Goal: Complete application form

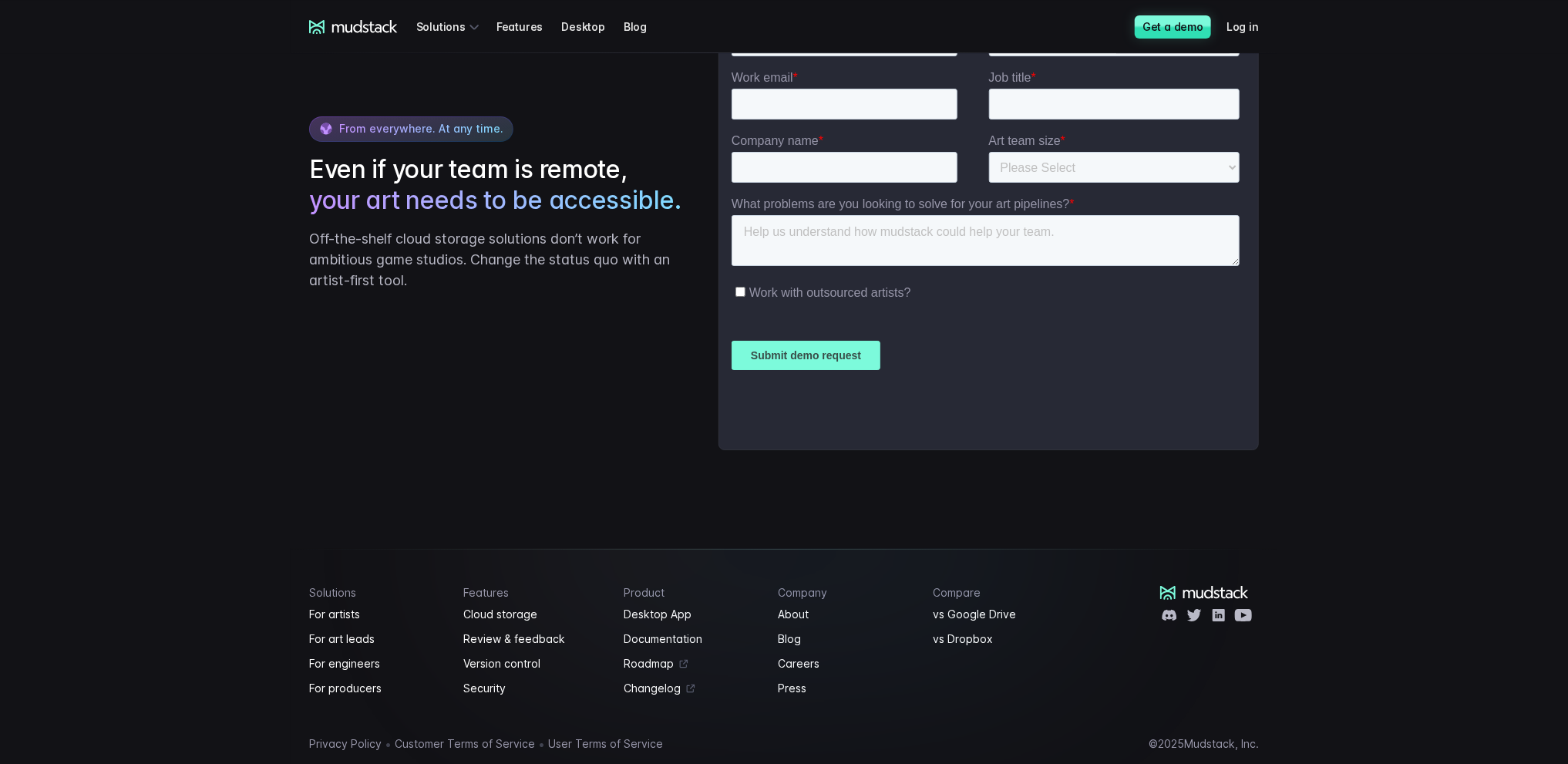
scroll to position [3529, 0]
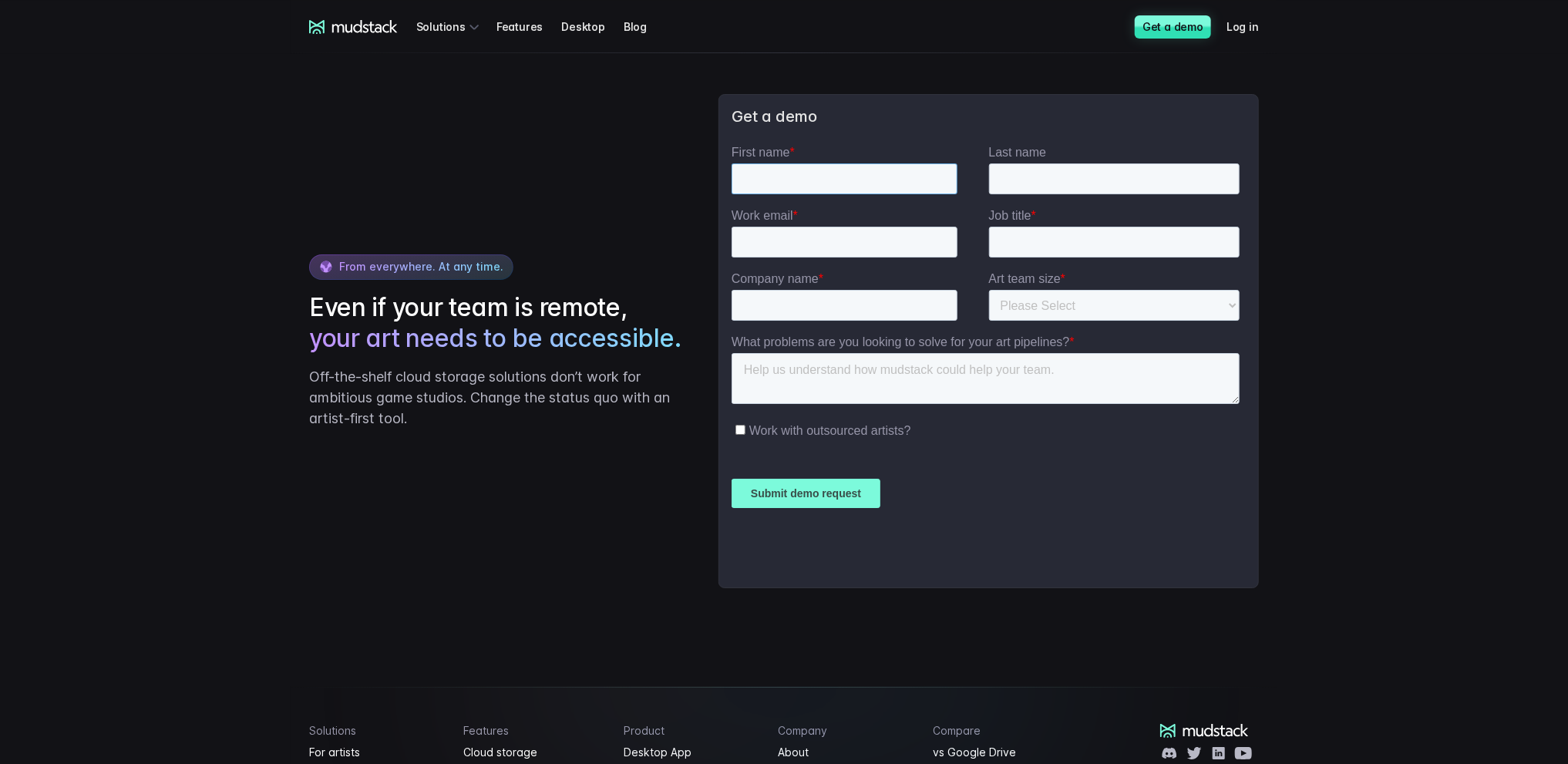
click at [821, 184] on input "First name *" at bounding box center [843, 179] width 226 height 31
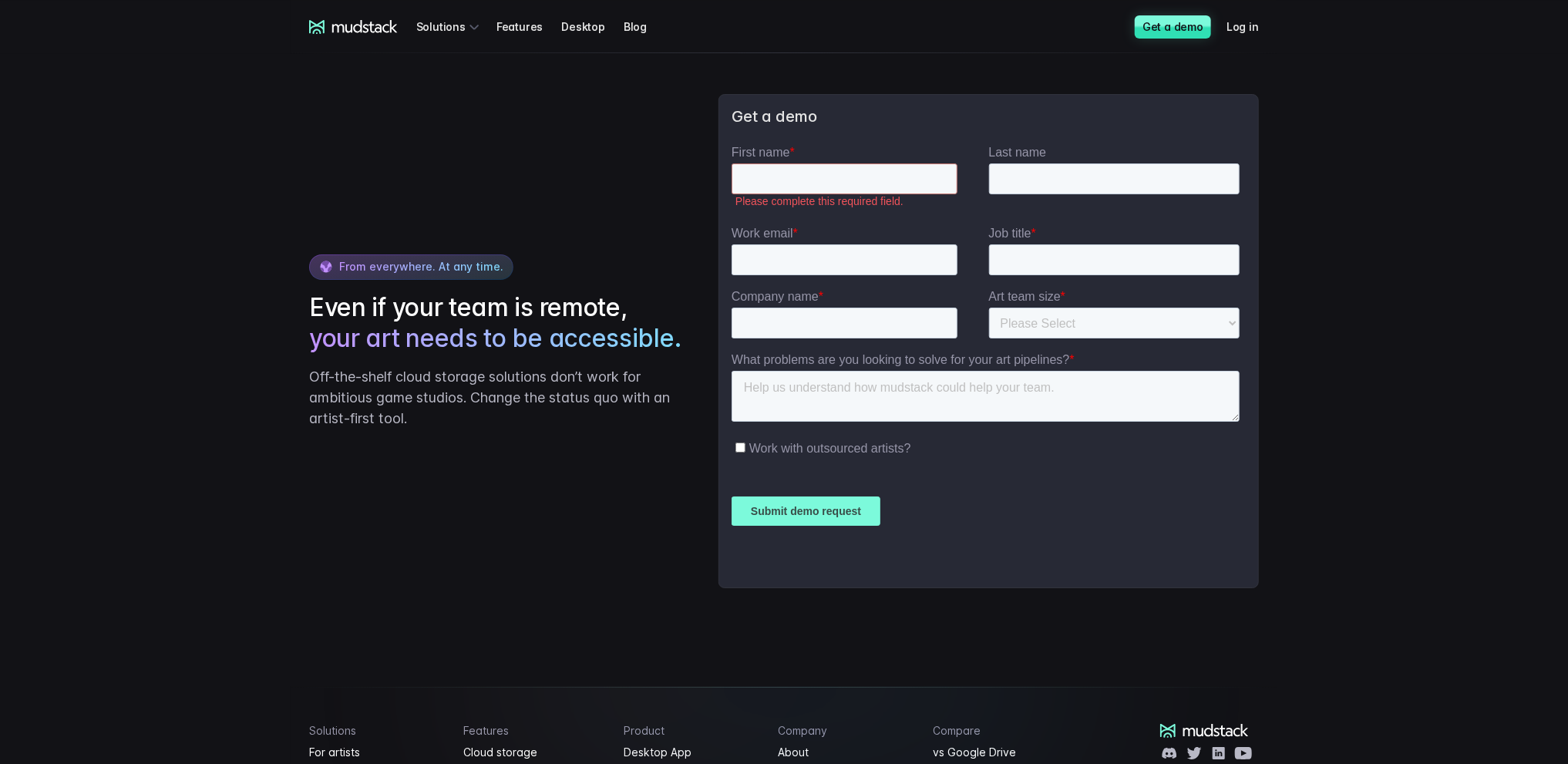
click at [894, 117] on div "From everywhere. At any time. Even if your team is remote, your art needs to be…" at bounding box center [784, 341] width 987 height 630
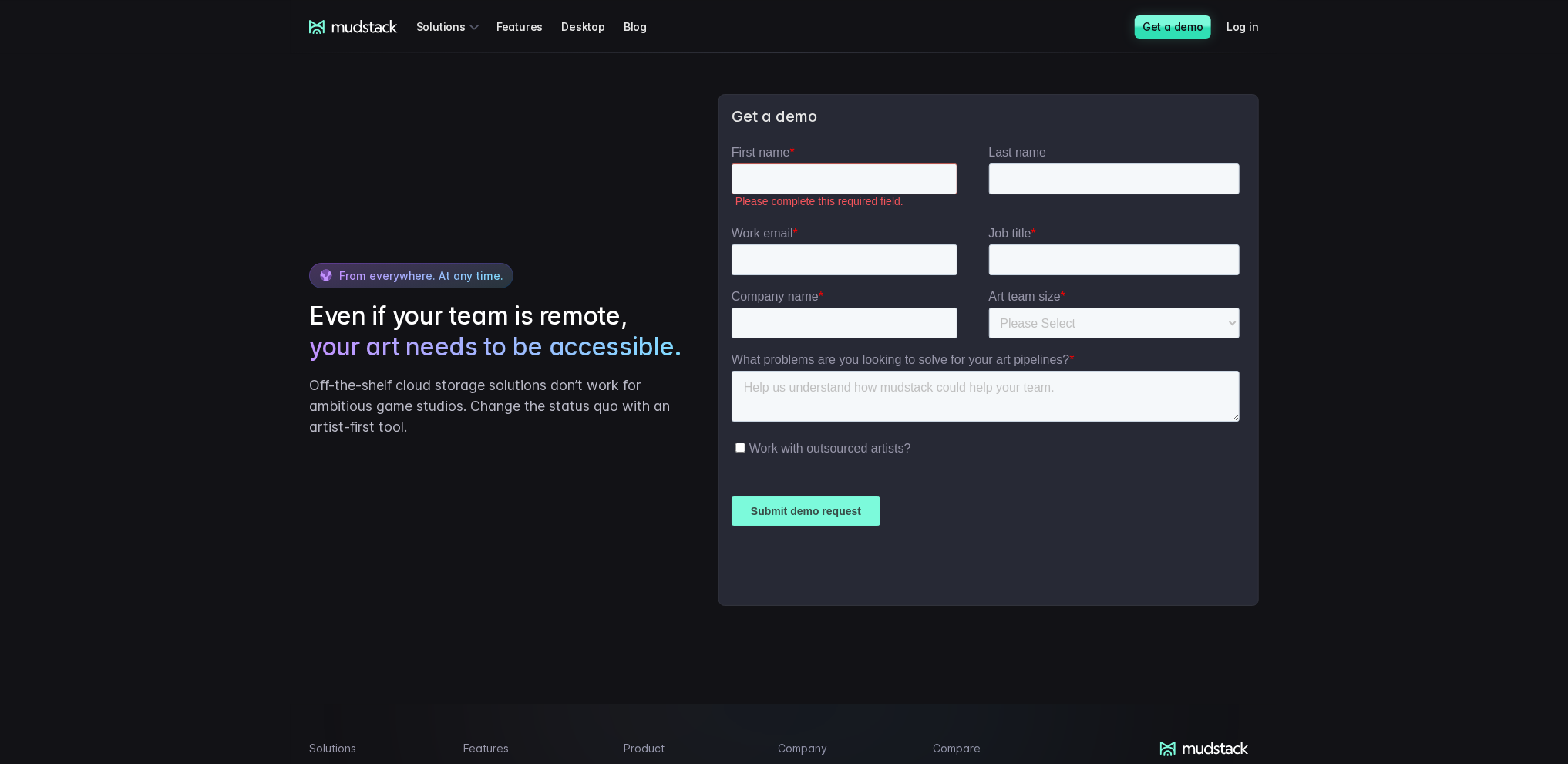
click at [838, 173] on input "First name *" at bounding box center [843, 179] width 226 height 31
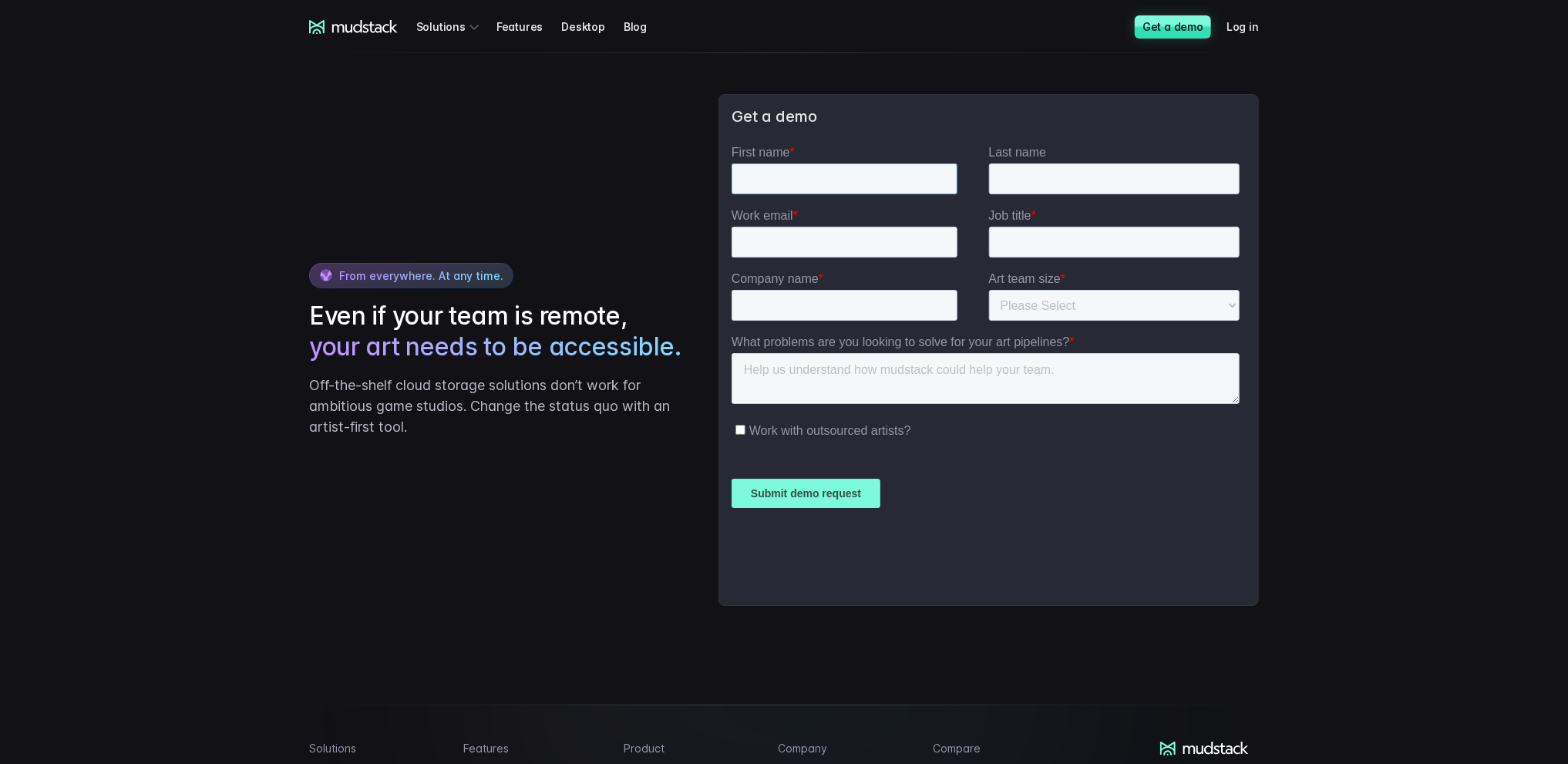
type input "Т"
type input "n"
type input "Т"
type input "[PERSON_NAME]"
click at [1011, 180] on input "Last name" at bounding box center [1114, 179] width 251 height 31
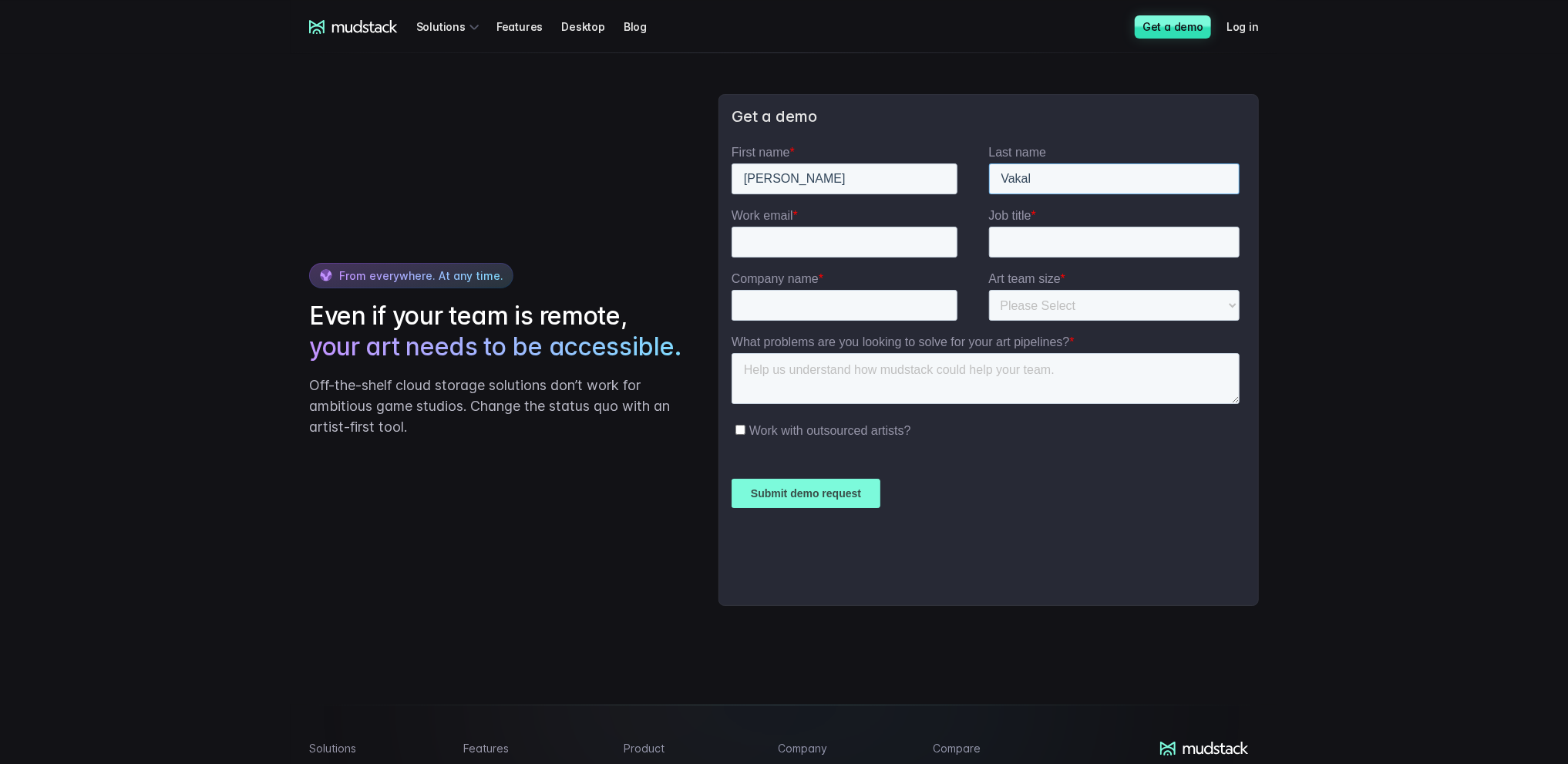
type input "Vakal"
click at [852, 254] on input "Work email *" at bounding box center [843, 241] width 226 height 31
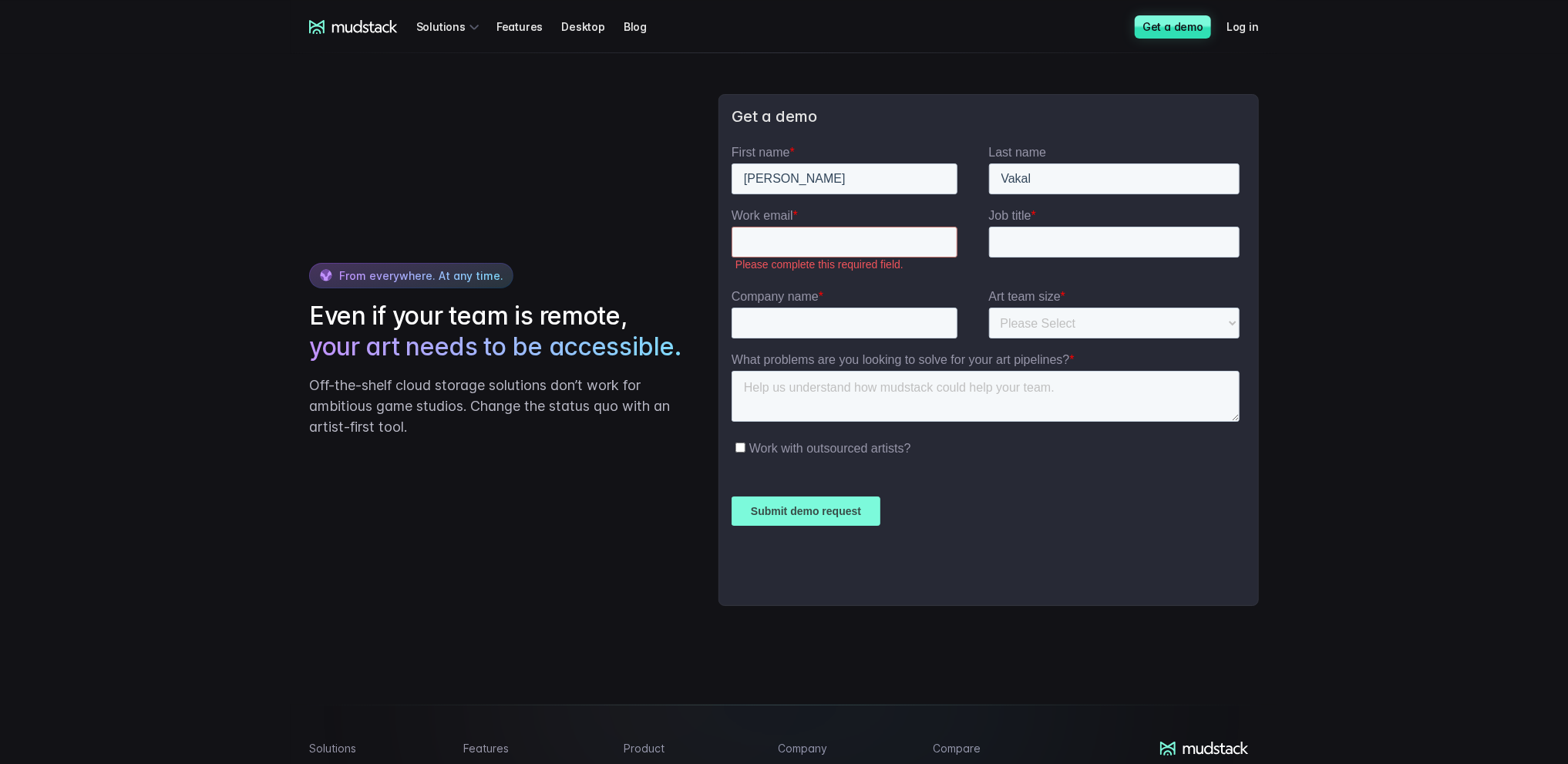
click at [814, 242] on input "Work email *" at bounding box center [843, 241] width 226 height 31
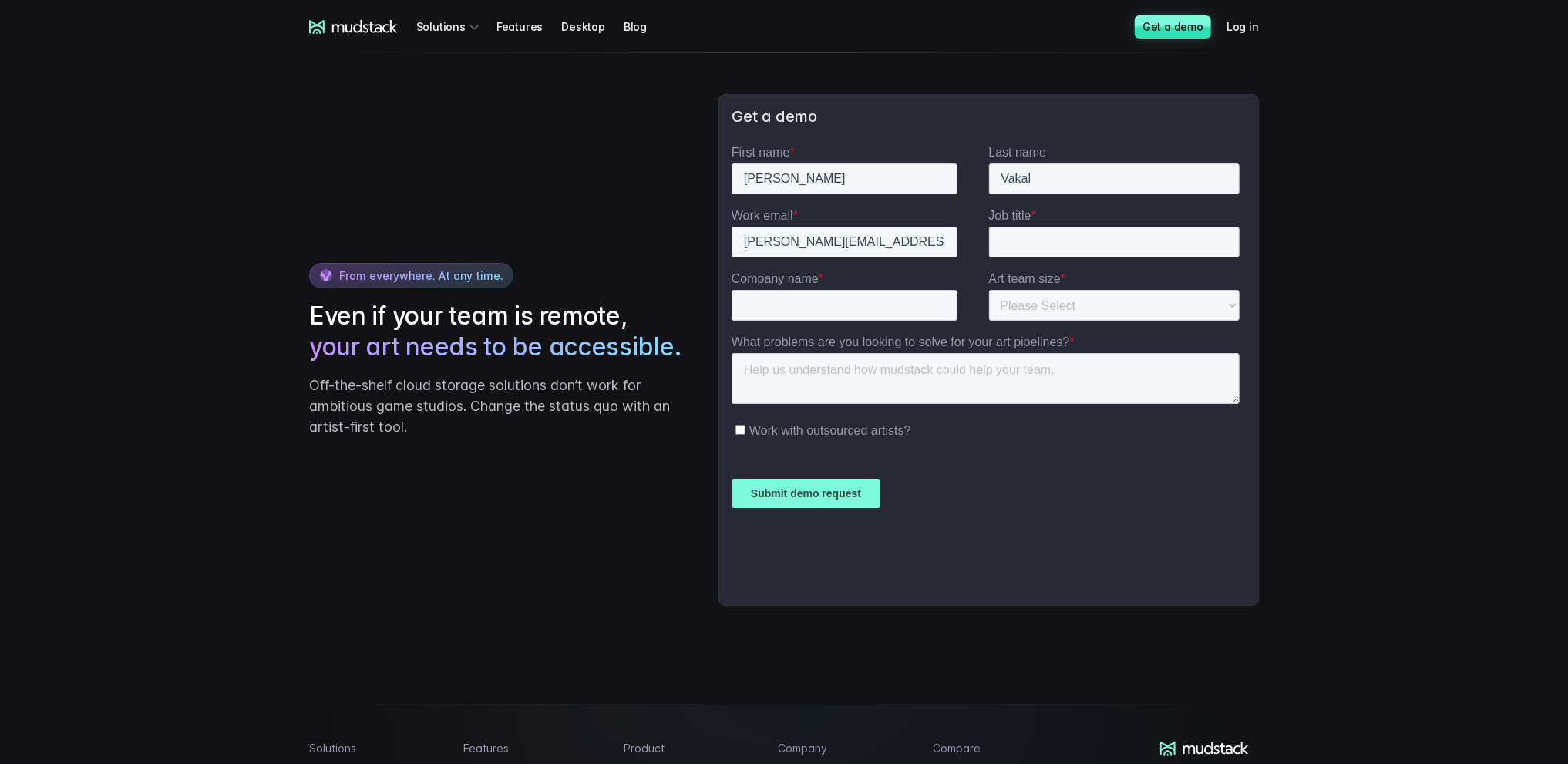
type input "[PERSON_NAME][EMAIL_ADDRESS][DOMAIN_NAME]"
click at [1032, 234] on input "Job title *" at bounding box center [1114, 241] width 251 height 31
type input "2D"
click at [840, 301] on input "Company name *" at bounding box center [843, 305] width 226 height 31
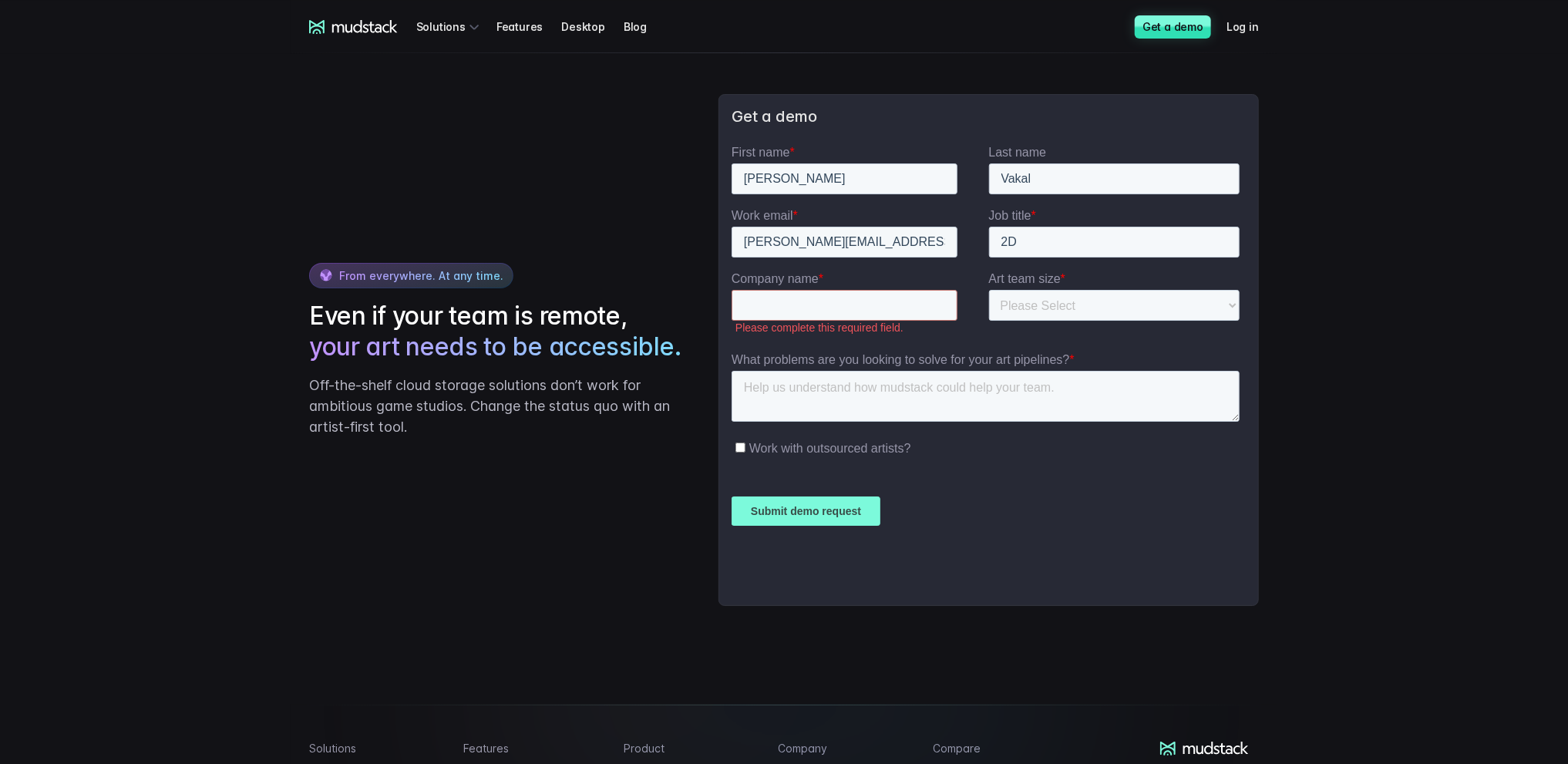
click at [765, 436] on ul "Work with outsourced artists?" at bounding box center [984, 446] width 508 height 20
click at [814, 451] on span "Work with outsourced artists?" at bounding box center [830, 448] width 162 height 13
click at [745, 451] on input "Work with outsourced artists?" at bounding box center [740, 447] width 10 height 10
checkbox input "true"
click at [807, 313] on input "Company name *" at bounding box center [843, 305] width 226 height 31
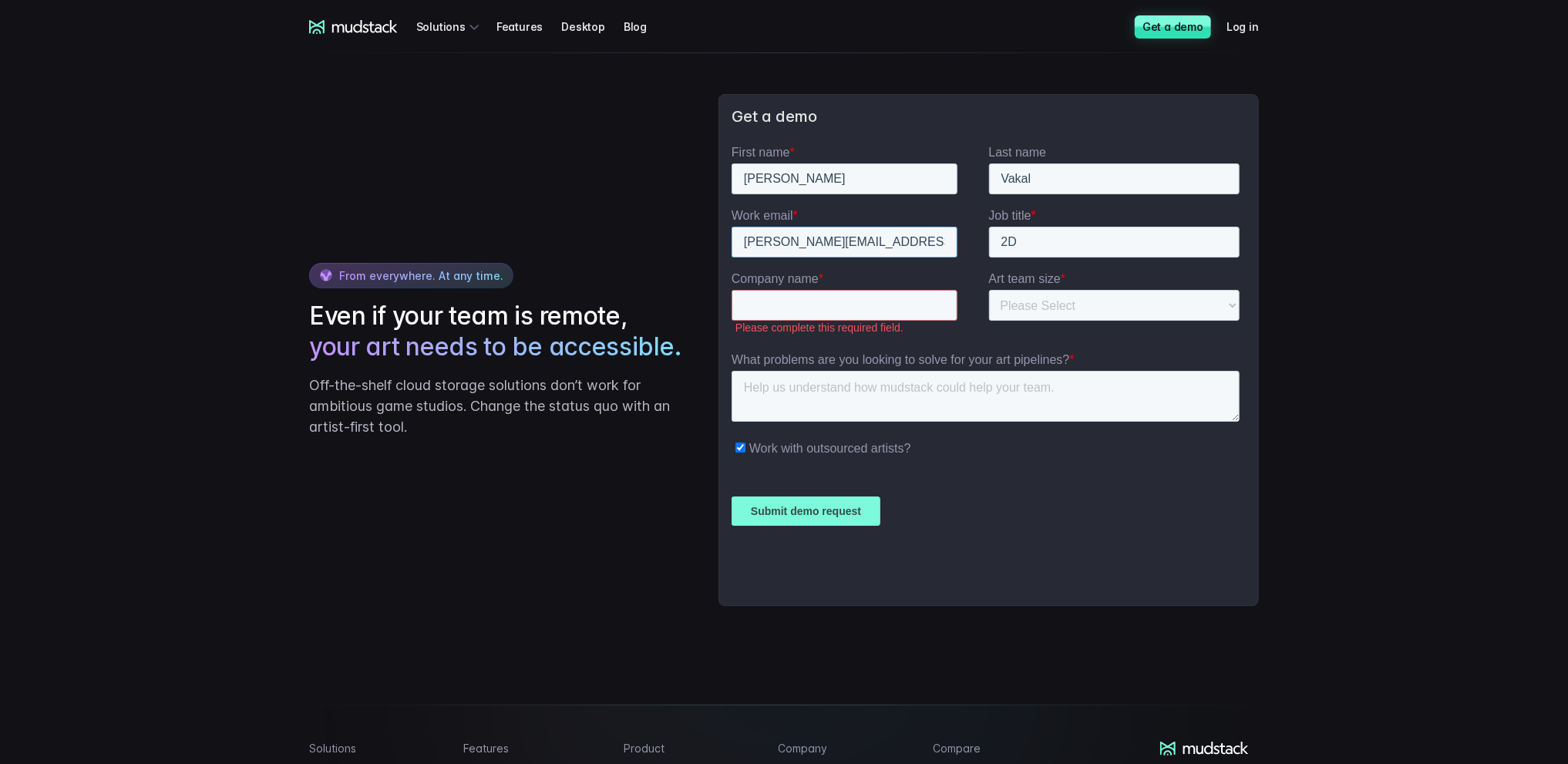
drag, startPoint x: 826, startPoint y: 237, endPoint x: 884, endPoint y: 243, distance: 58.3
click at [884, 243] on input "[PERSON_NAME][EMAIL_ADDRESS][DOMAIN_NAME]" at bounding box center [843, 241] width 226 height 31
click at [804, 307] on input "Company name *" at bounding box center [843, 305] width 226 height 31
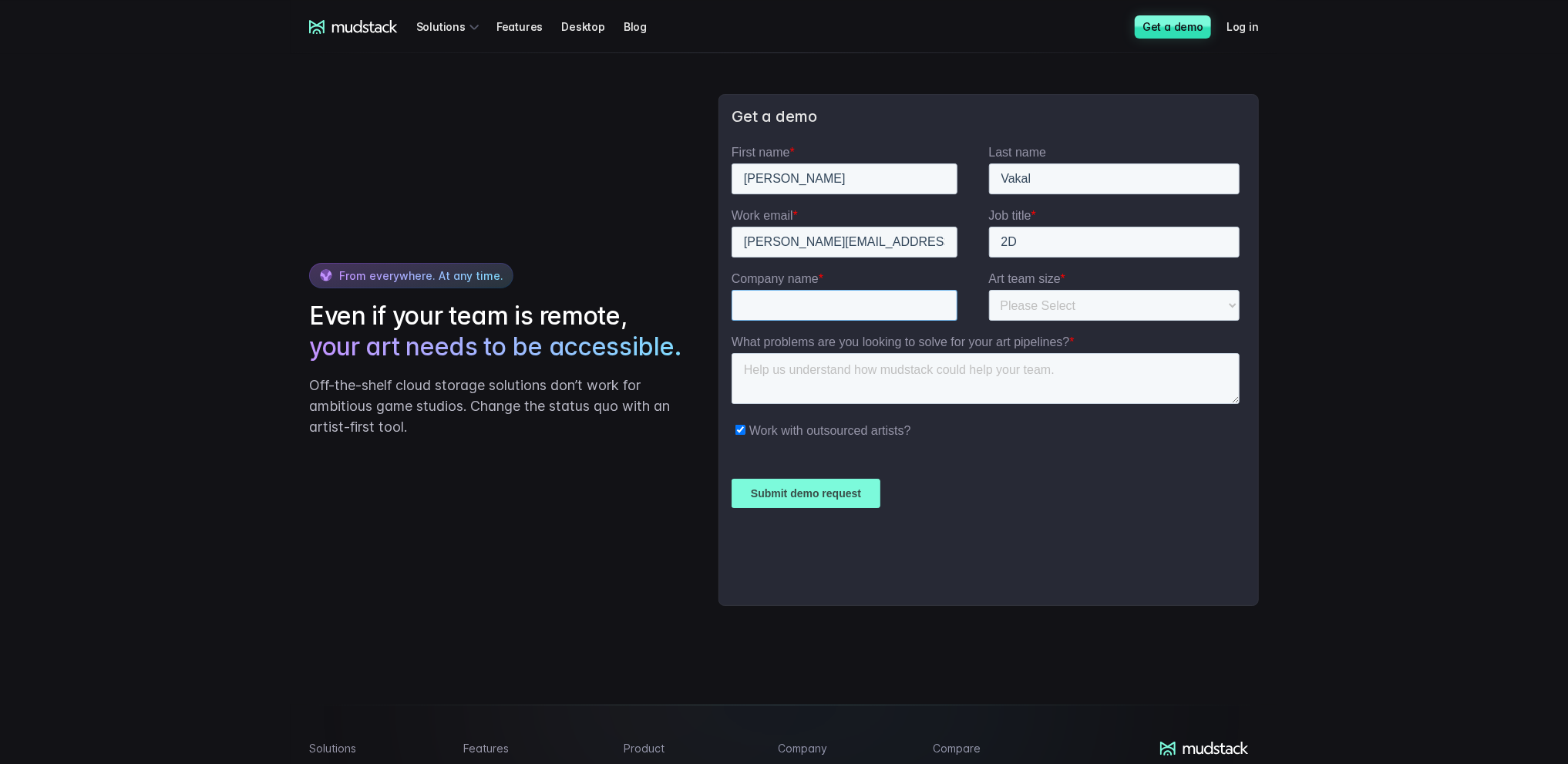
paste input "gamepack"
type input "gamepack"
click at [1186, 424] on label "Work with outsourced artists?" at bounding box center [987, 430] width 504 height 16
click at [745, 425] on input "Work with outsourced artists?" at bounding box center [740, 430] width 10 height 10
click at [846, 439] on fieldset "Work with outsourced artists?" at bounding box center [988, 434] width 514 height 34
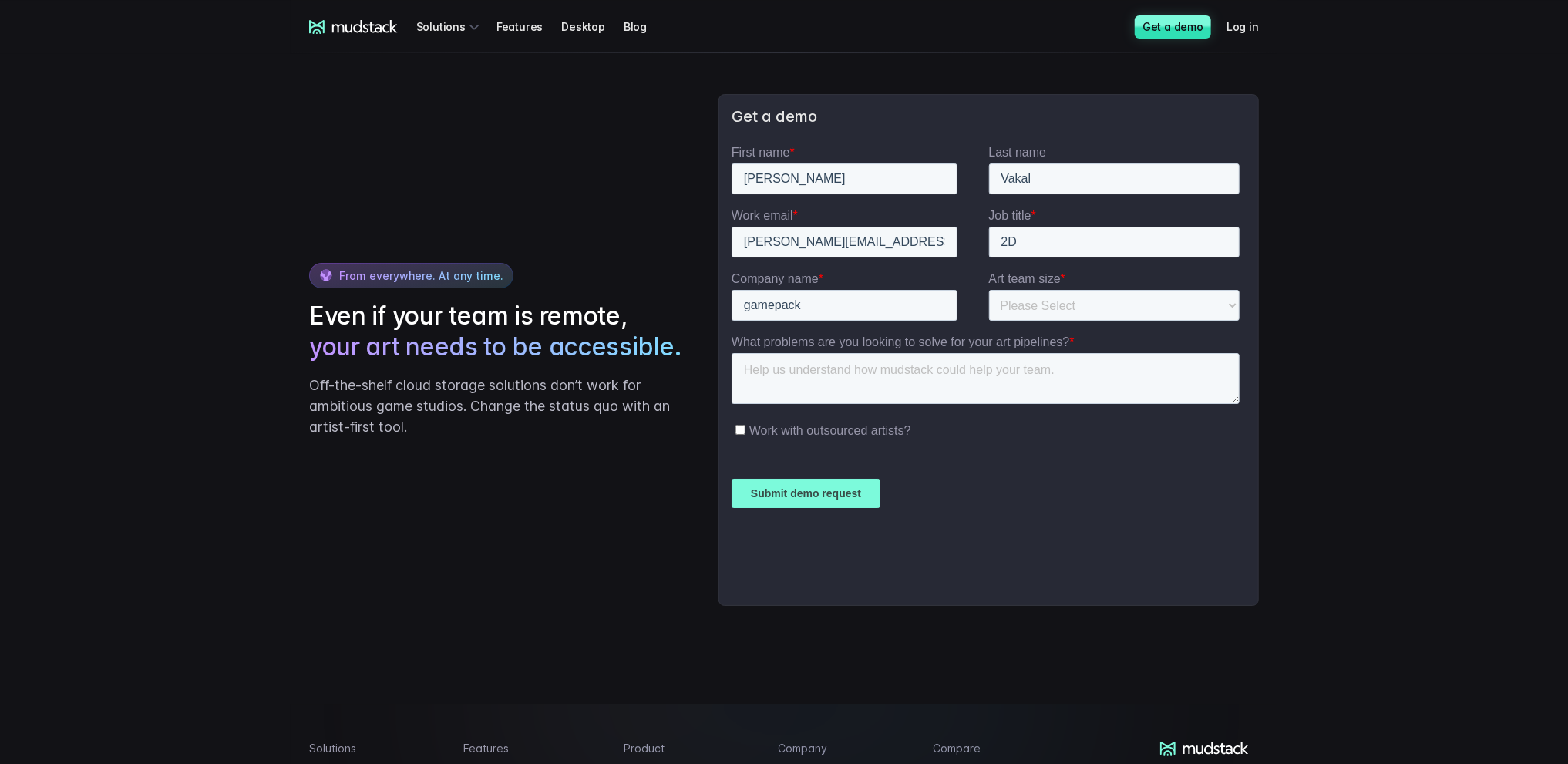
click at [783, 440] on fieldset "Work with outsourced artists?" at bounding box center [988, 434] width 514 height 34
click at [784, 430] on span "Work with outsourced artists?" at bounding box center [830, 431] width 162 height 13
click at [745, 430] on input "Work with outsourced artists?" at bounding box center [740, 430] width 10 height 10
checkbox input "true"
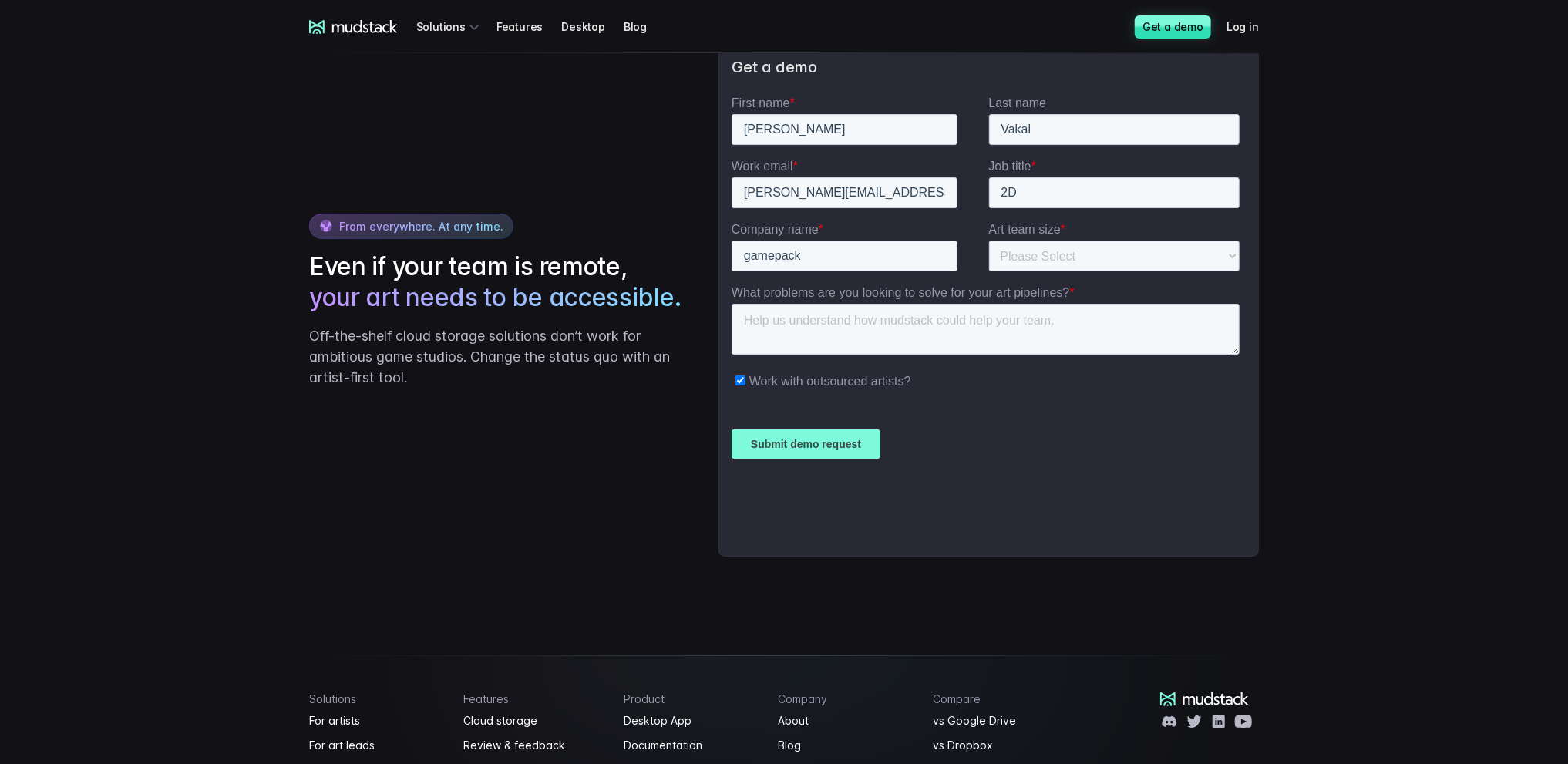
scroll to position [3606, 0]
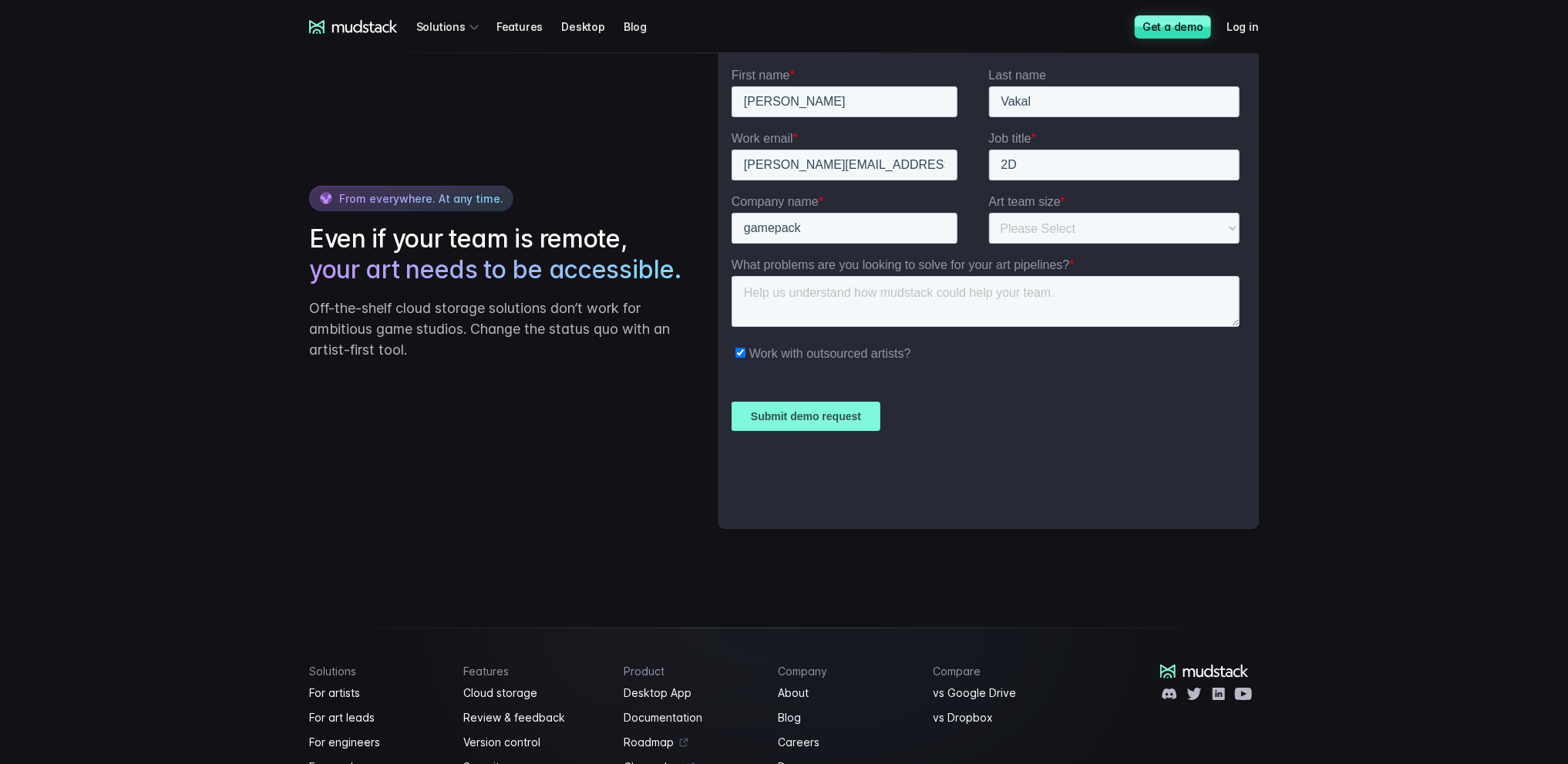
click at [837, 421] on input "Submit demo request" at bounding box center [805, 416] width 149 height 29
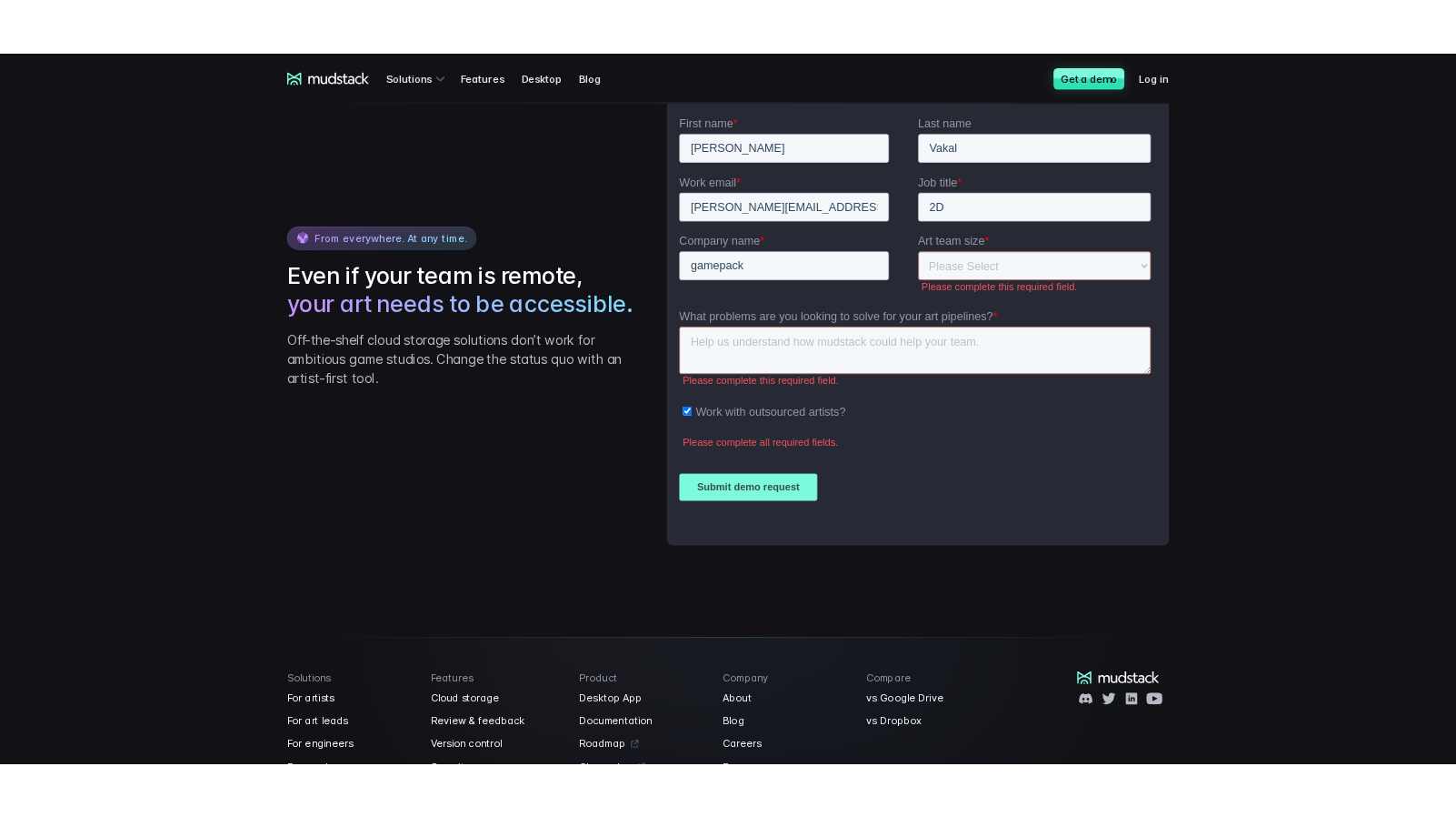
scroll to position [4270, 0]
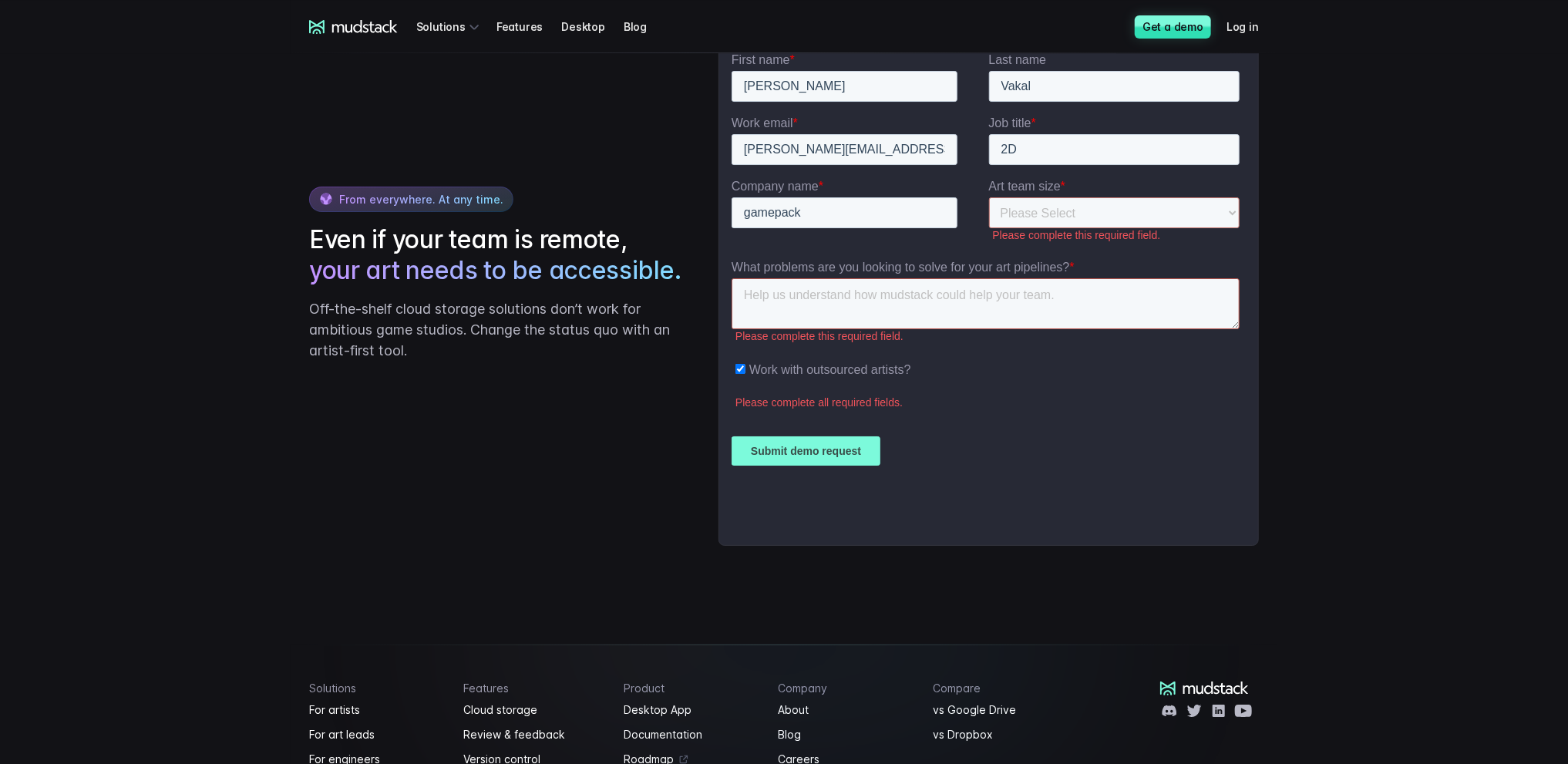
click at [781, 301] on textarea "What problems are you looking to solve for your art pipelines? *" at bounding box center [984, 304] width 508 height 51
